Goal: Information Seeking & Learning: Learn about a topic

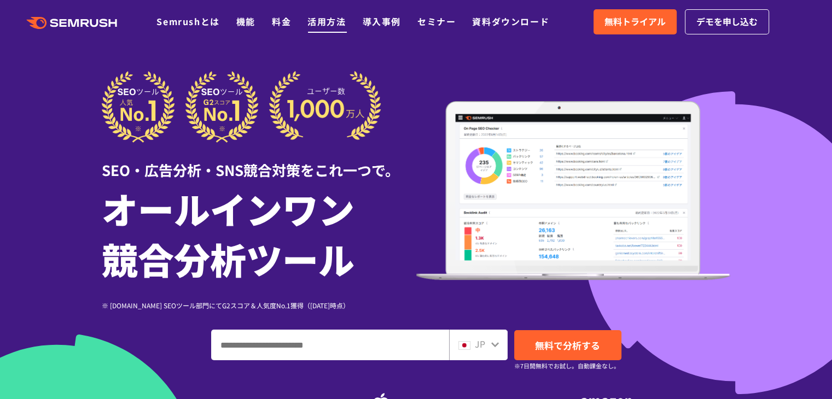
click at [322, 23] on link "活用方法" at bounding box center [326, 21] width 38 height 13
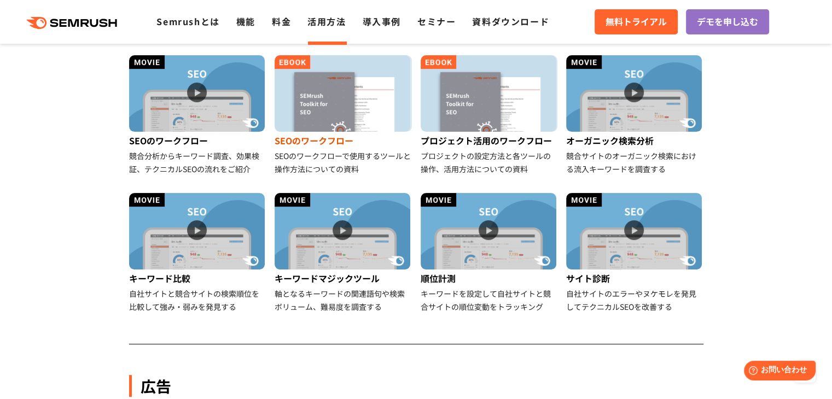
scroll to position [274, 0]
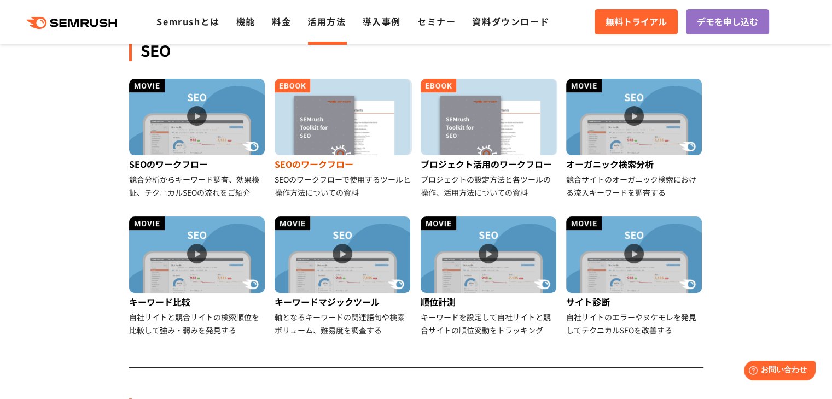
click at [325, 127] on img at bounding box center [343, 117] width 136 height 77
